Goal: Obtain resource: Download file/media

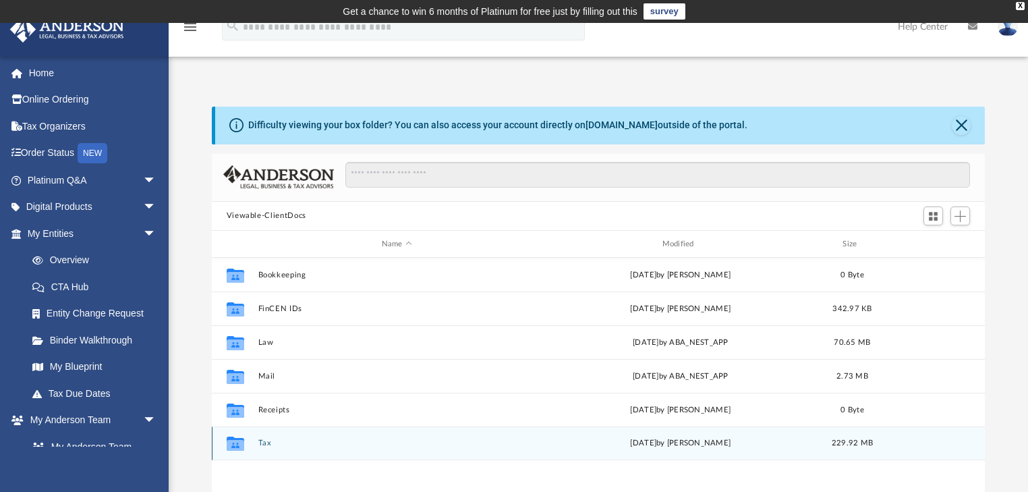
scroll to position [298, 765]
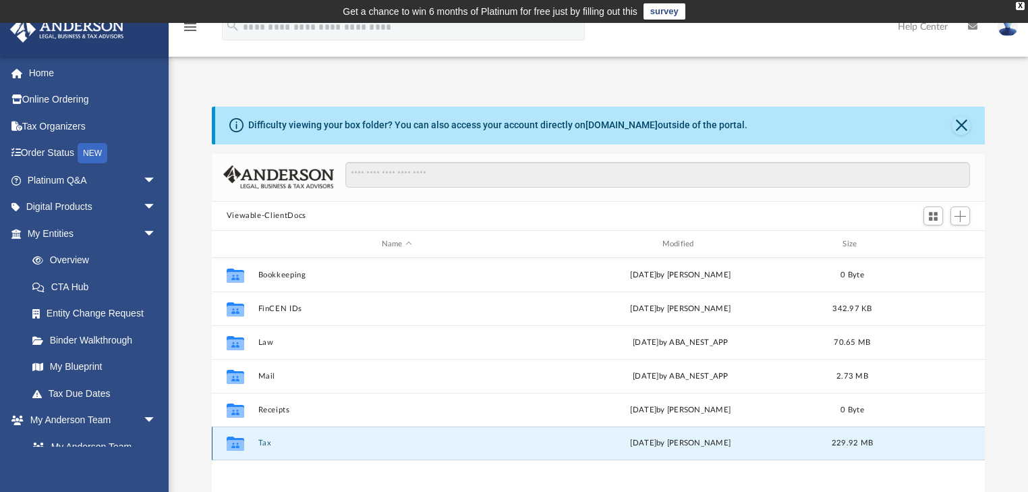
click at [304, 442] on button "Tax" at bounding box center [397, 443] width 278 height 9
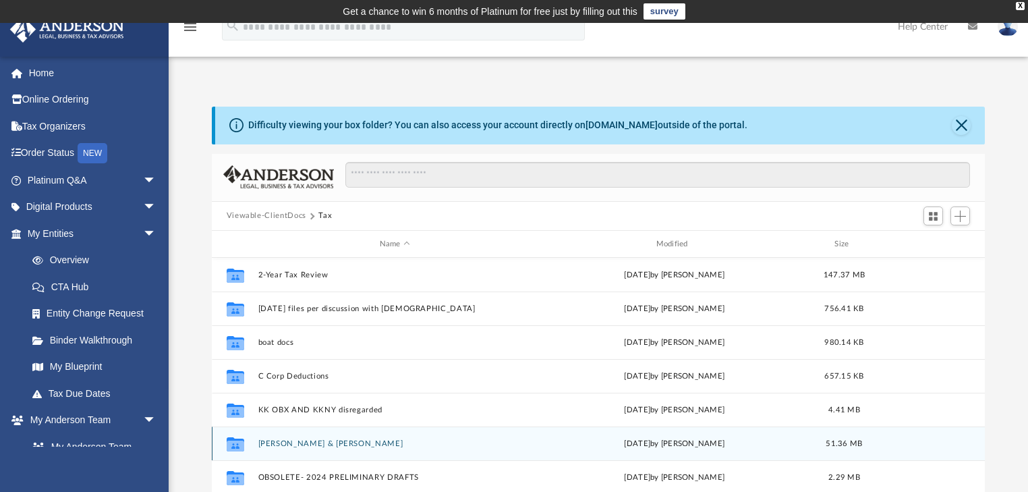
click at [322, 444] on button "[PERSON_NAME] & [PERSON_NAME]" at bounding box center [395, 443] width 274 height 9
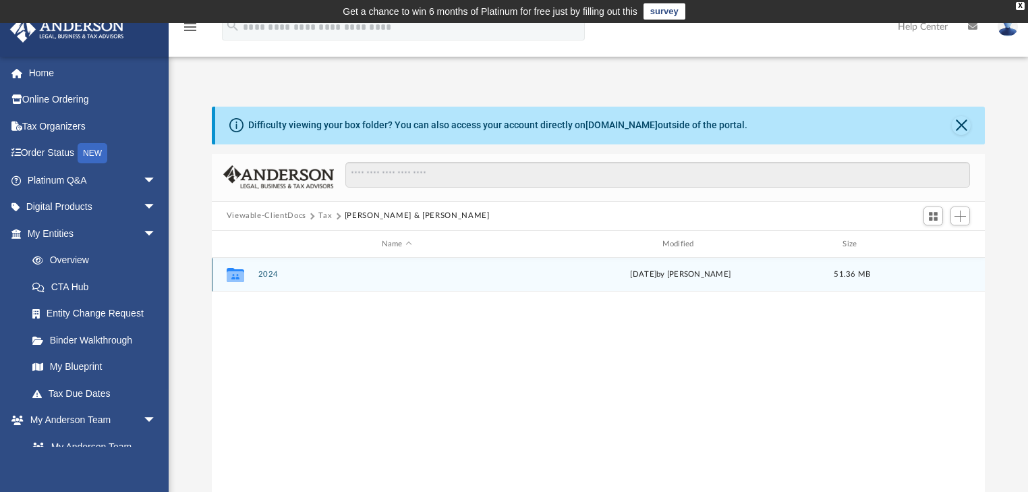
click at [693, 275] on div "[DATE] by [PERSON_NAME]" at bounding box center [680, 275] width 278 height 12
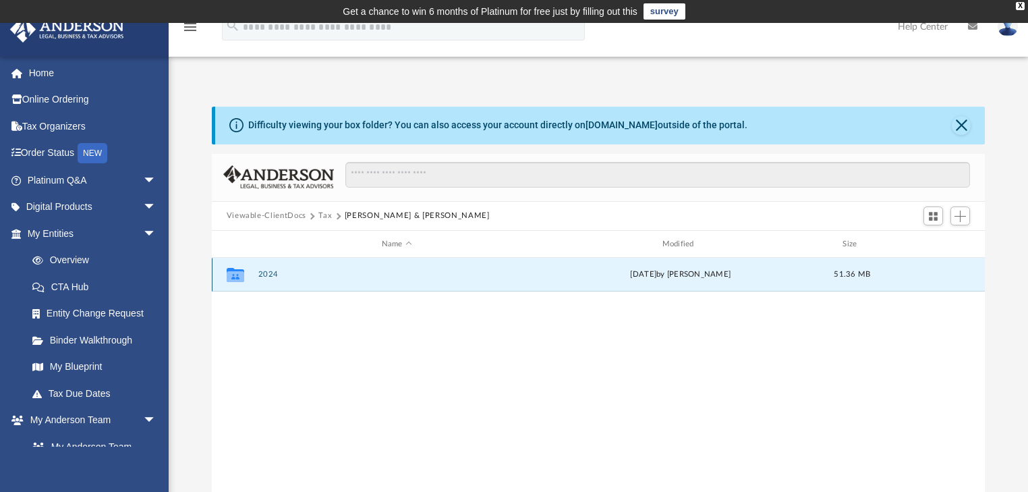
click at [693, 274] on div "[DATE] by [PERSON_NAME]" at bounding box center [680, 275] width 278 height 12
click at [241, 280] on icon "grid" at bounding box center [235, 276] width 18 height 11
click at [240, 278] on icon "grid" at bounding box center [235, 276] width 18 height 11
click at [272, 274] on button "2024" at bounding box center [397, 274] width 278 height 9
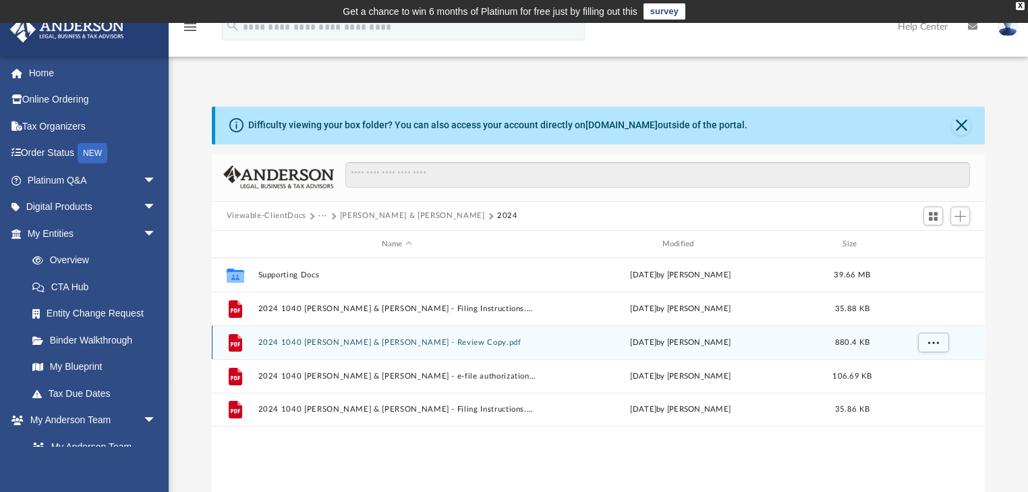
click at [359, 340] on button "2024 1040 [PERSON_NAME] & [PERSON_NAME] - Review Copy.pdf" at bounding box center [397, 342] width 278 height 9
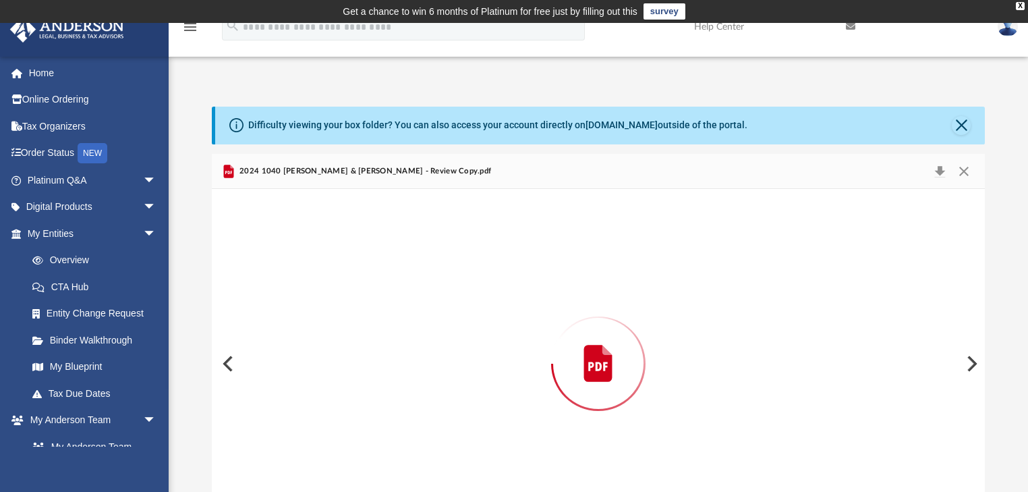
scroll to position [46, 0]
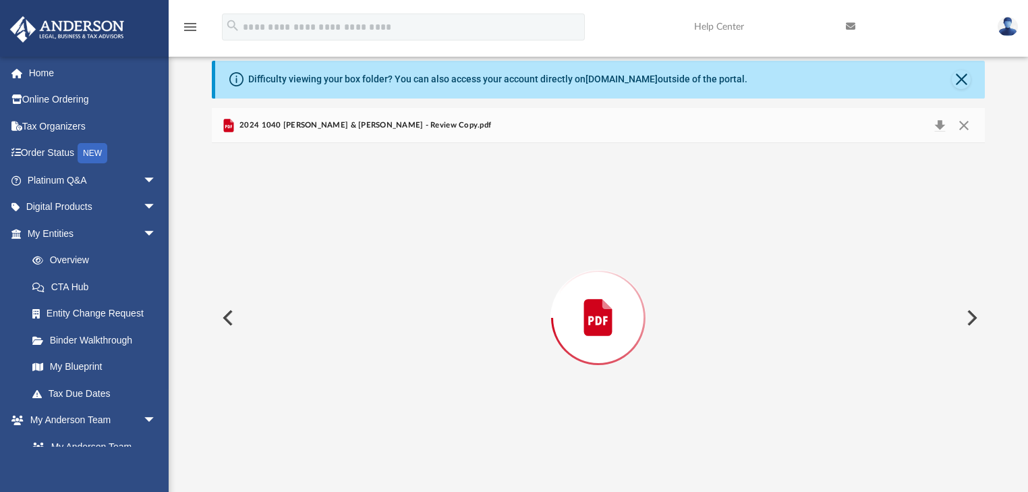
click at [359, 340] on div "Preview" at bounding box center [598, 317] width 773 height 348
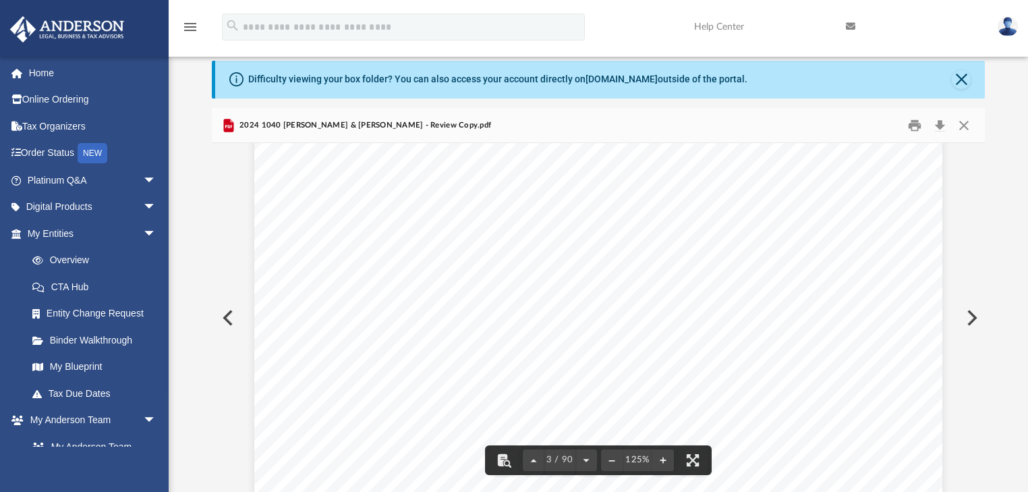
scroll to position [1780, 0]
